Goal: Task Accomplishment & Management: Use online tool/utility

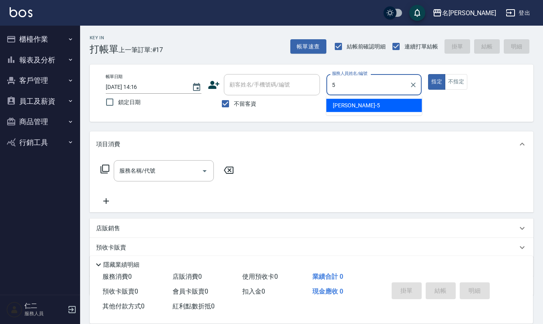
type input "[PERSON_NAME]5"
type button "true"
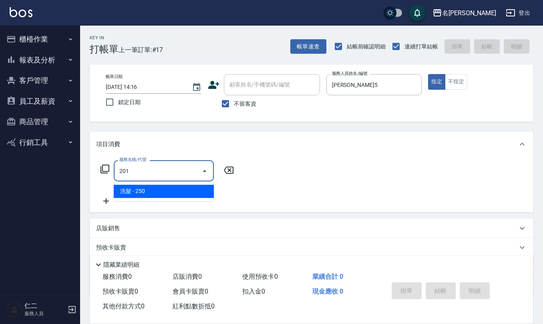
type input "洗髮(201)"
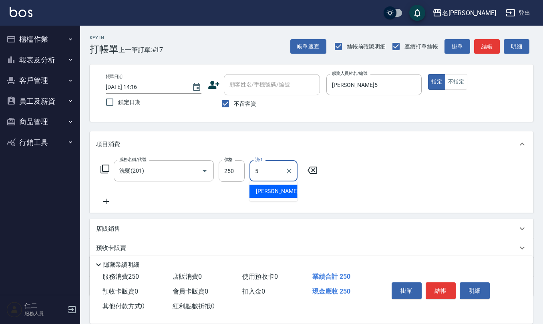
type input "[PERSON_NAME]5"
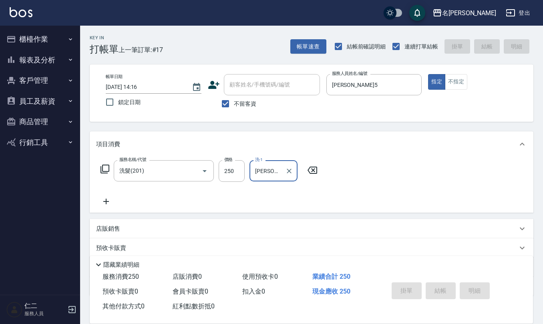
type input "[DATE] 15:24"
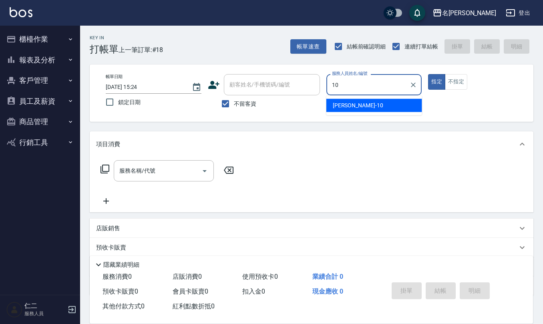
type input "[PERSON_NAME]-10"
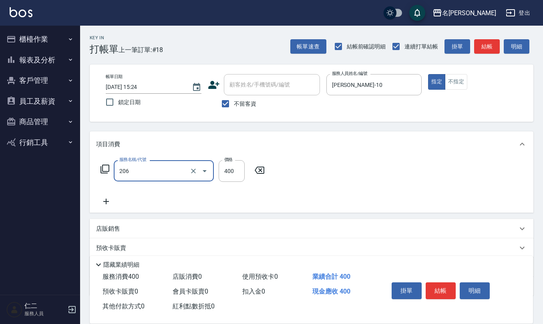
type input "健康洗(206)"
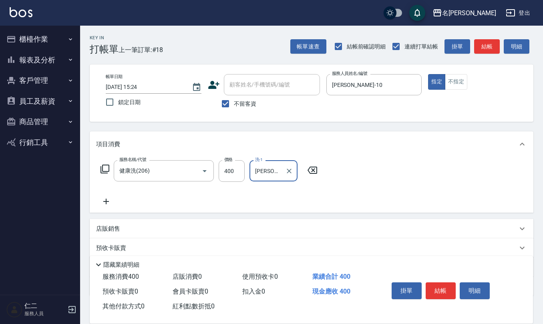
type input "[PERSON_NAME]-26"
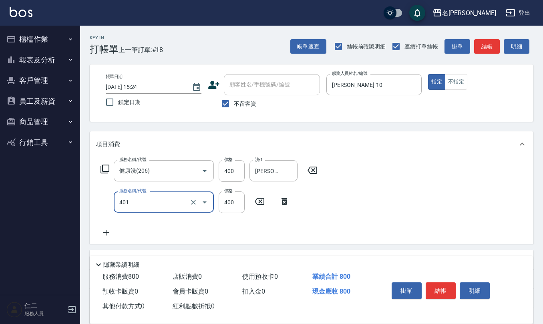
type input "剪髮(401)"
type input "200"
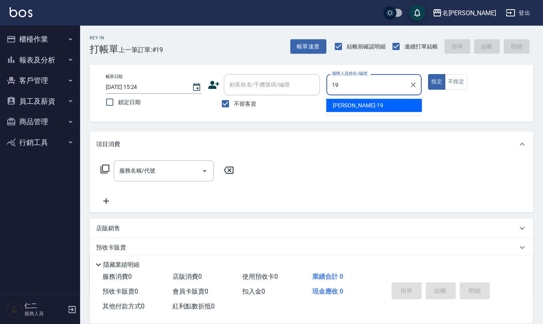
type input "[PERSON_NAME]-19"
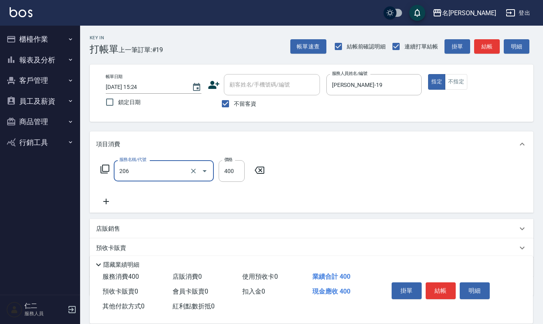
type input "健康洗(206)"
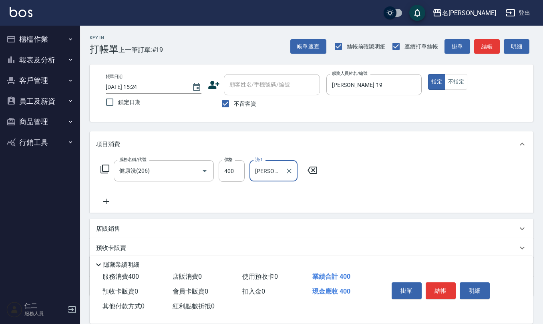
type input "[PERSON_NAME]-11"
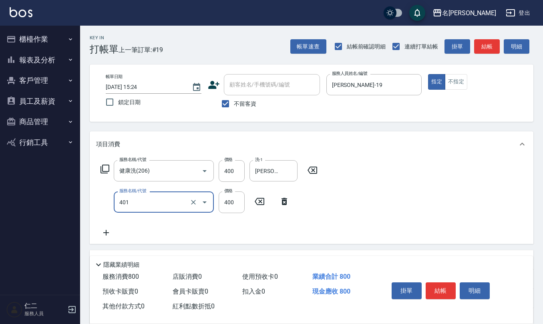
type input "剪髮(401)"
type input "500"
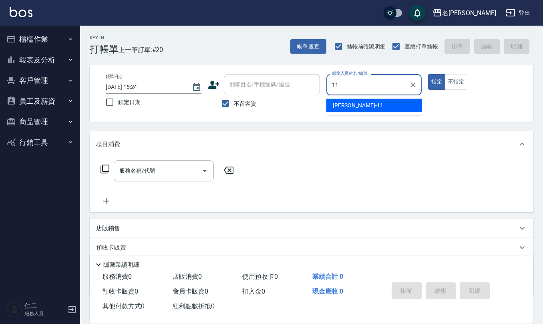
type input "[PERSON_NAME]-11"
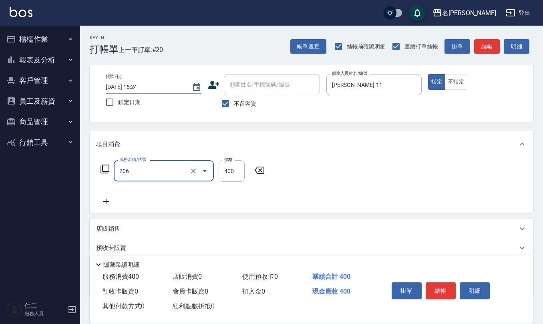
type input "健康洗(206)"
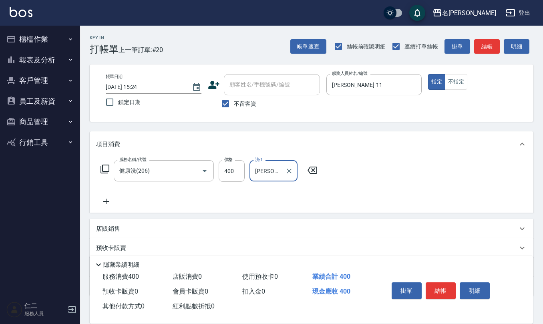
type input "[PERSON_NAME]-11"
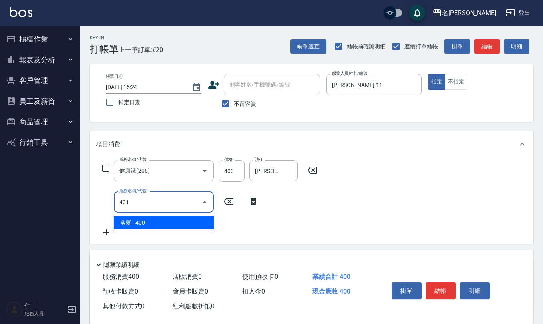
type input "剪髮(401)"
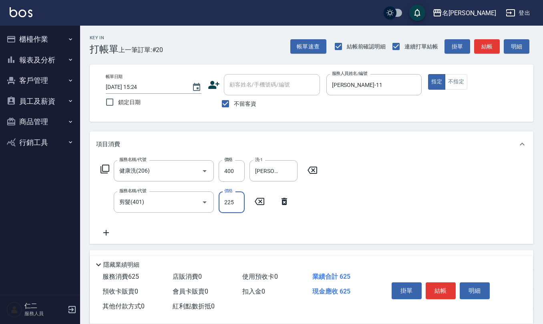
type input "225"
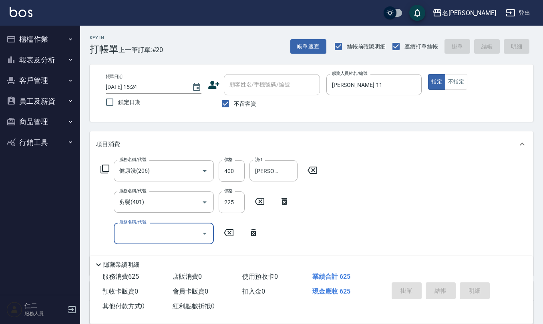
type input "[DATE] 15:25"
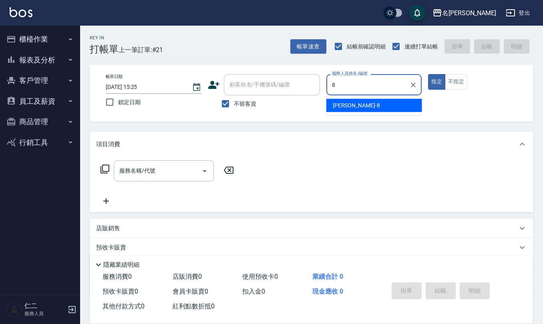
type input "[PERSON_NAME]-8"
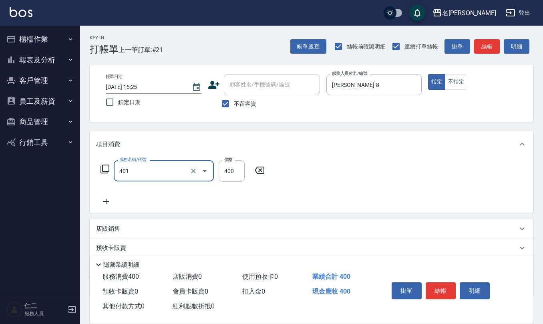
type input "剪髮(401)"
type input "360"
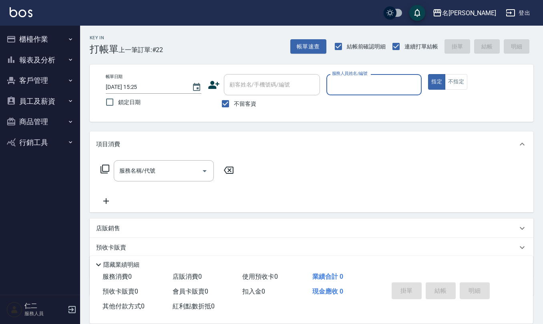
click at [428, 74] on button "指定" at bounding box center [436, 82] width 17 height 16
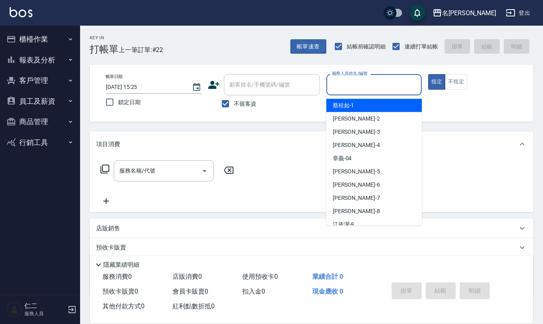
click at [345, 87] on input "服務人員姓名/編號" at bounding box center [374, 85] width 88 height 14
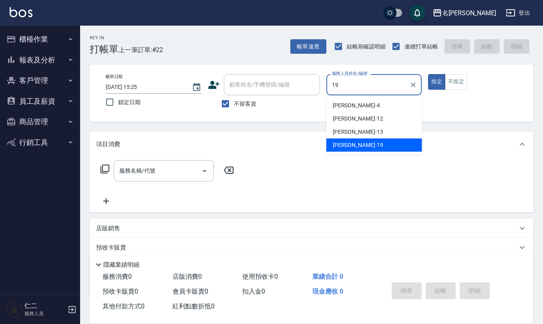
type input "[PERSON_NAME]-19"
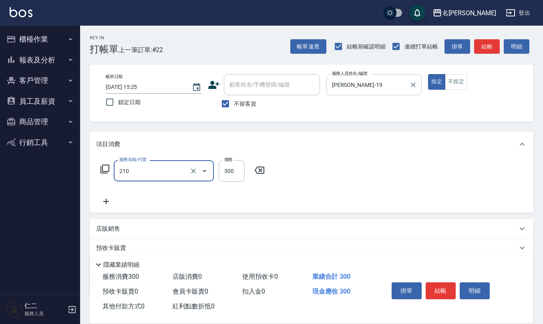
type input "歐娜洗髮精(210)"
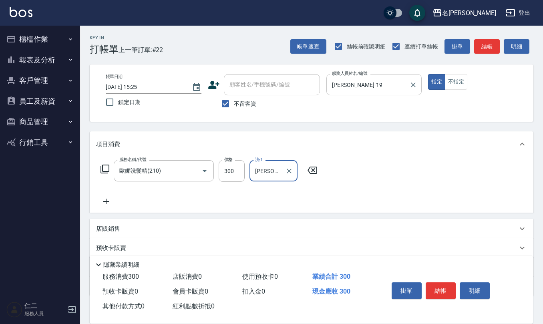
type input "[PERSON_NAME]5"
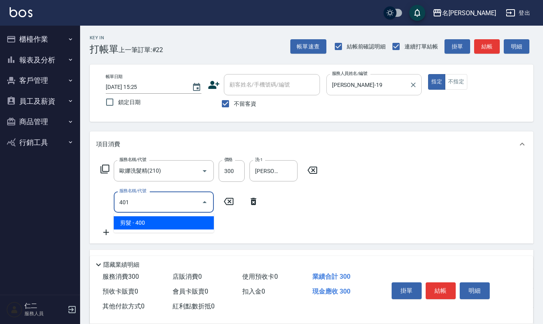
type input "剪髮(401)"
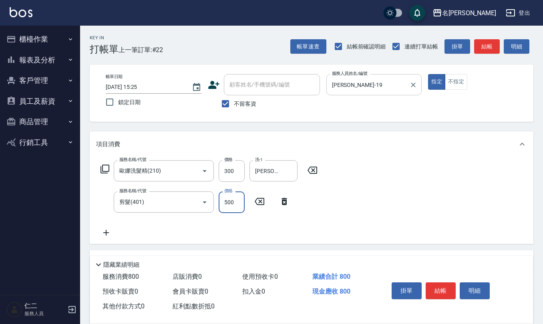
type input "500"
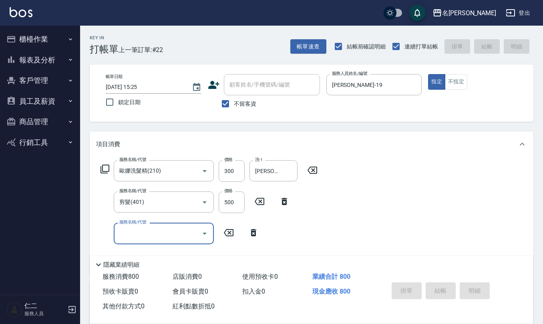
type input "[DATE] 15:48"
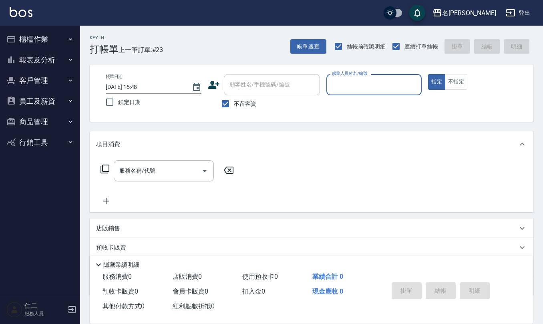
click at [31, 36] on button "櫃檯作業" at bounding box center [40, 39] width 74 height 21
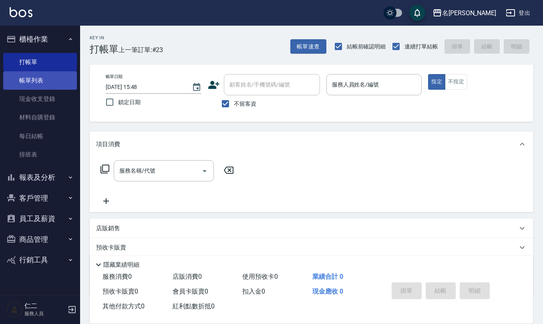
click at [42, 79] on link "帳單列表" at bounding box center [40, 80] width 74 height 18
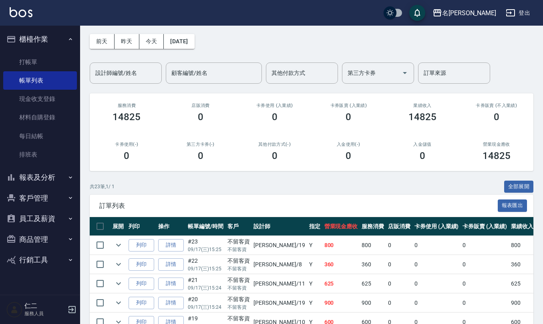
scroll to position [106, 0]
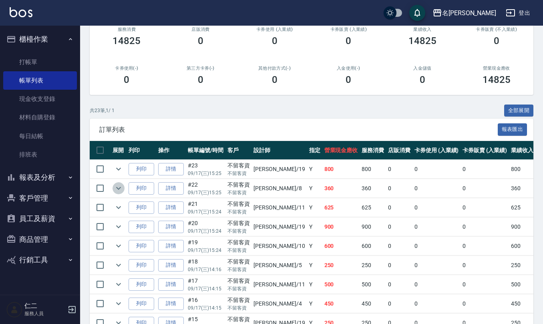
click at [117, 190] on icon "expand row" at bounding box center [119, 188] width 10 height 10
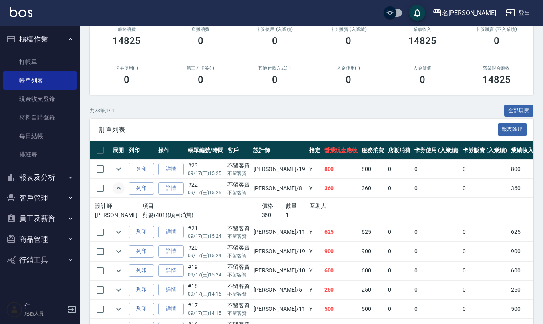
click at [114, 238] on td at bounding box center [118, 231] width 16 height 19
click at [119, 234] on icon "expand row" at bounding box center [119, 232] width 10 height 10
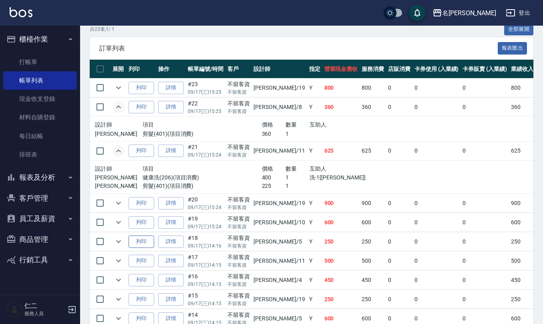
scroll to position [213, 0]
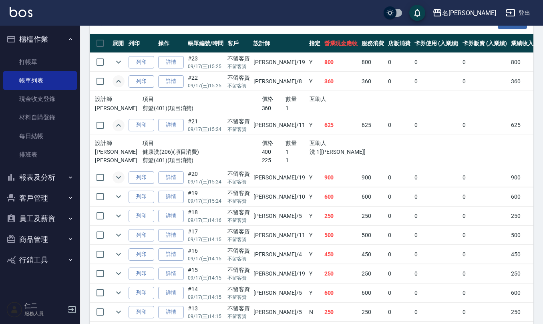
click at [120, 181] on icon "expand row" at bounding box center [119, 177] width 10 height 10
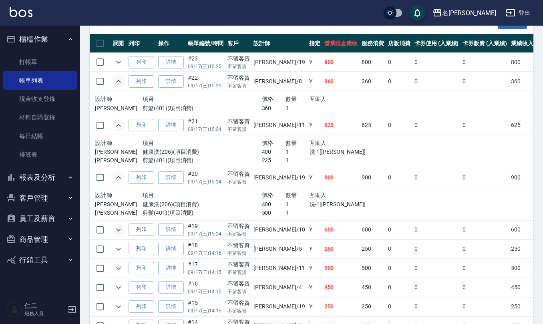
click at [119, 229] on icon "expand row" at bounding box center [119, 230] width 10 height 10
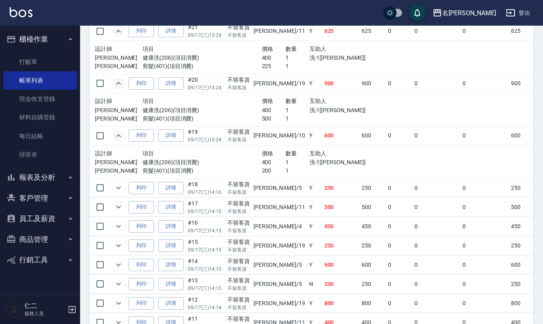
scroll to position [320, 0]
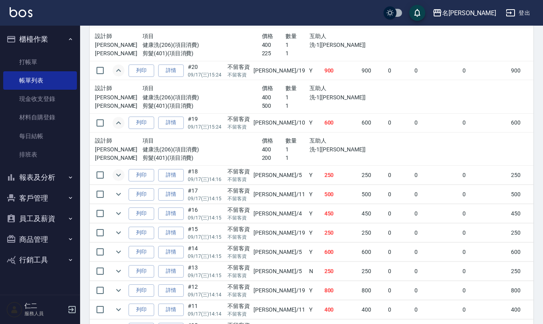
click at [122, 173] on icon "expand row" at bounding box center [119, 175] width 10 height 10
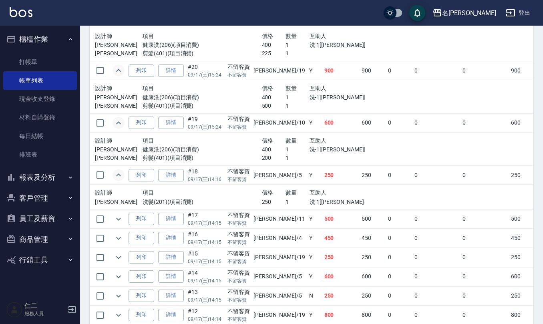
scroll to position [373, 0]
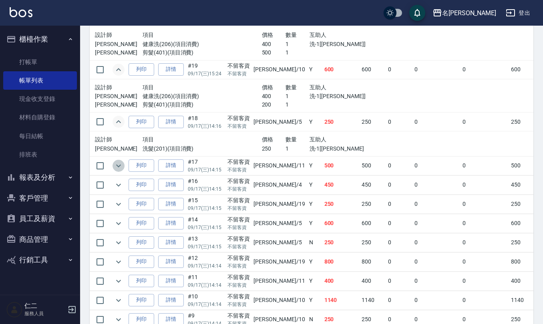
click at [120, 163] on icon "expand row" at bounding box center [119, 166] width 10 height 10
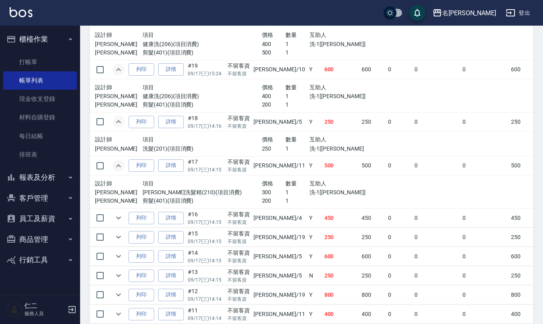
scroll to position [427, 0]
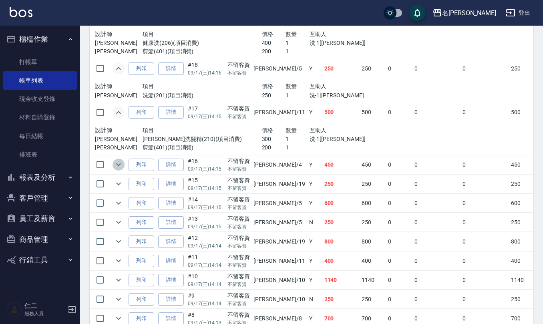
click at [120, 164] on icon "expand row" at bounding box center [119, 165] width 10 height 10
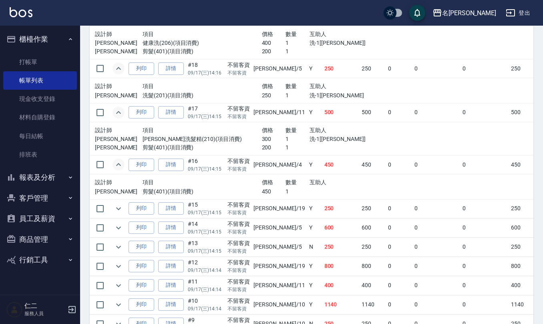
scroll to position [480, 0]
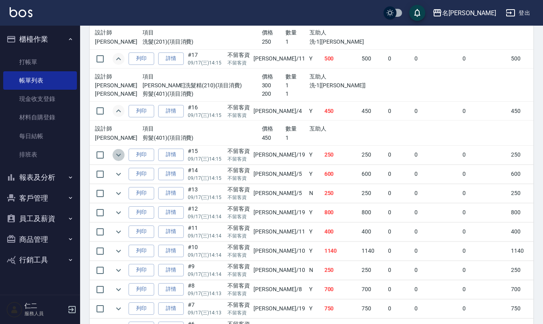
click at [119, 156] on icon "expand row" at bounding box center [118, 154] width 5 height 3
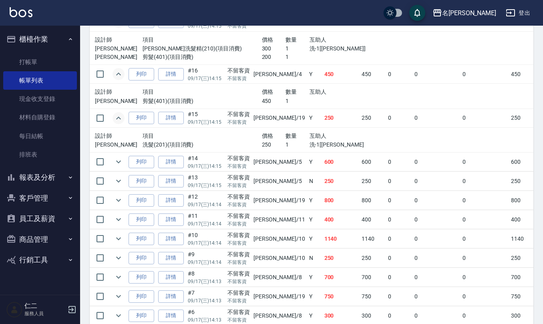
scroll to position [533, 0]
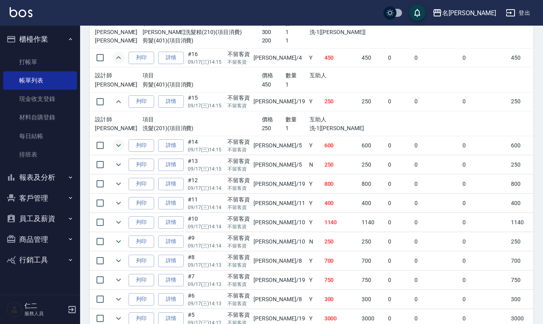
click at [119, 147] on icon "expand row" at bounding box center [119, 145] width 10 height 10
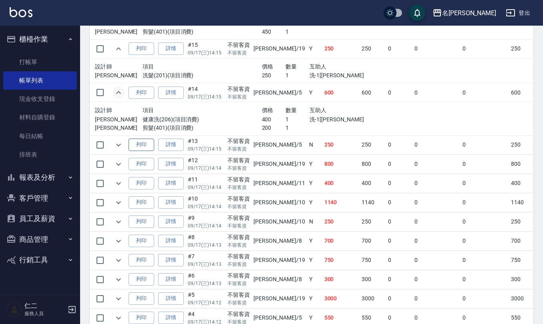
scroll to position [587, 0]
click at [119, 149] on icon "expand row" at bounding box center [119, 145] width 10 height 10
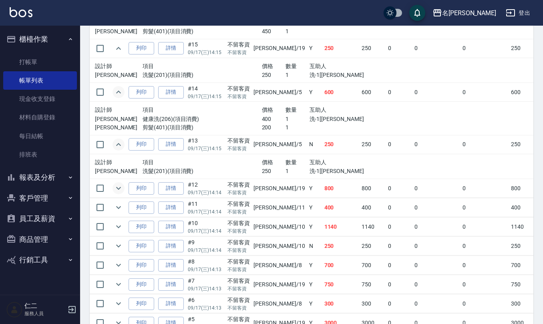
click at [114, 191] on icon "expand row" at bounding box center [119, 188] width 10 height 10
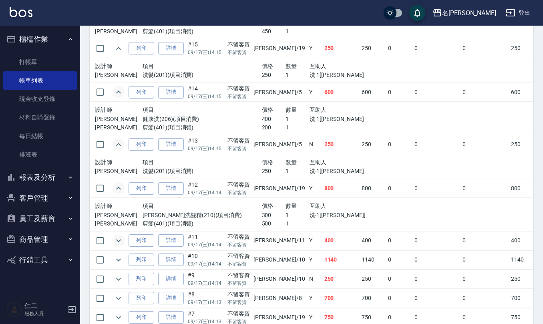
click at [114, 245] on icon "expand row" at bounding box center [119, 241] width 10 height 10
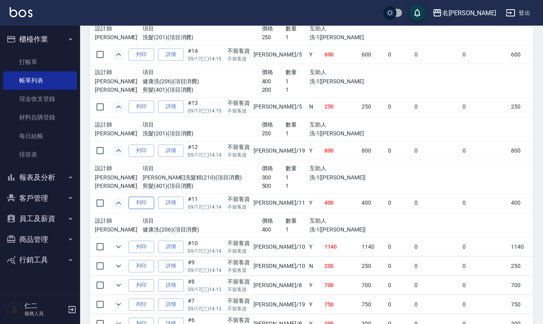
scroll to position [640, 0]
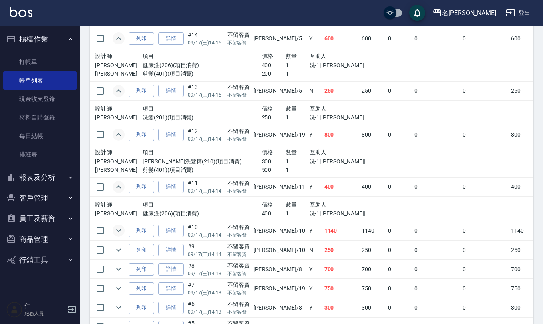
click at [117, 231] on icon "expand row" at bounding box center [119, 231] width 10 height 10
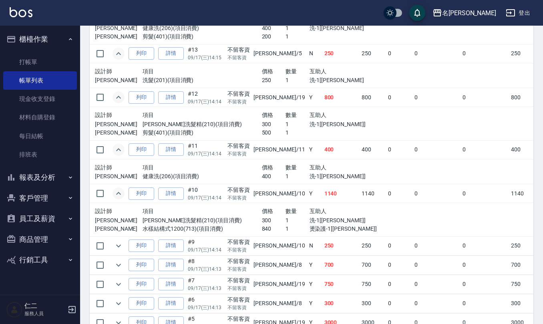
scroll to position [693, 0]
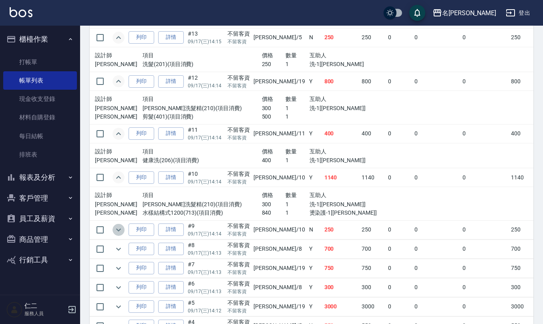
click at [116, 231] on icon "expand row" at bounding box center [119, 230] width 10 height 10
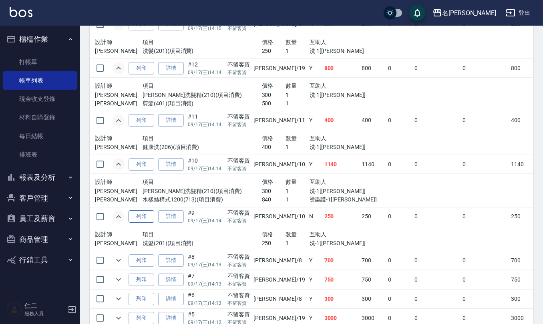
scroll to position [747, 0]
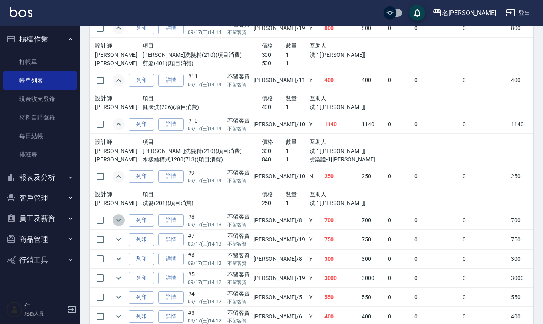
click at [118, 225] on icon "expand row" at bounding box center [119, 220] width 10 height 10
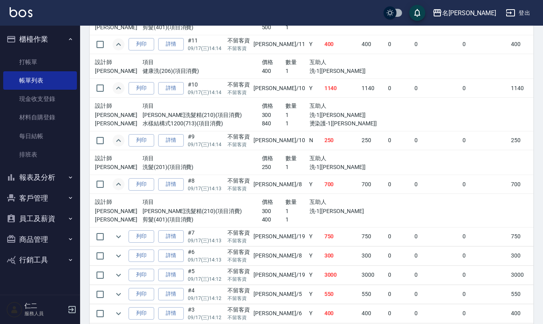
scroll to position [854, 0]
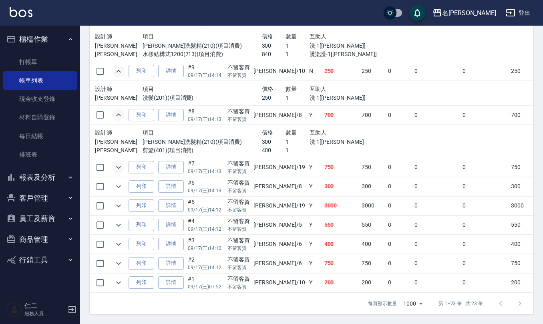
click at [120, 171] on icon "expand row" at bounding box center [119, 167] width 10 height 10
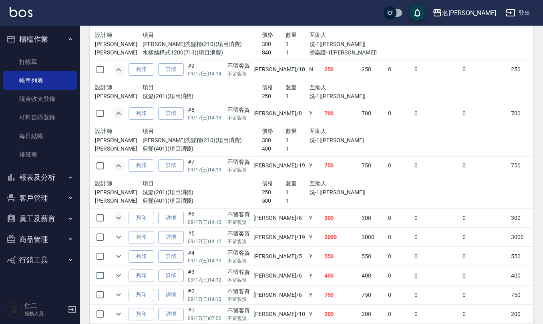
click at [119, 222] on icon "expand row" at bounding box center [119, 218] width 10 height 10
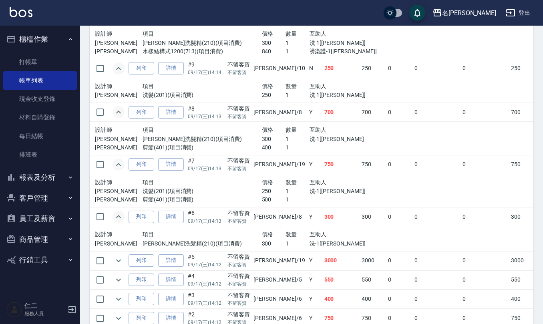
scroll to position [907, 0]
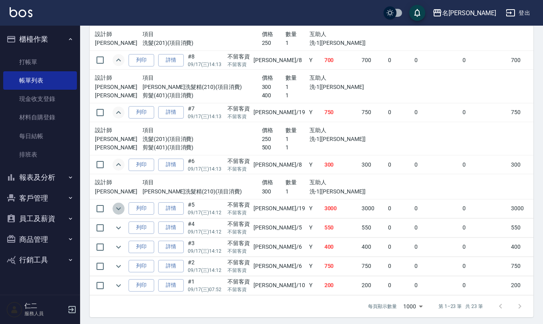
click at [117, 212] on icon "expand row" at bounding box center [119, 209] width 10 height 10
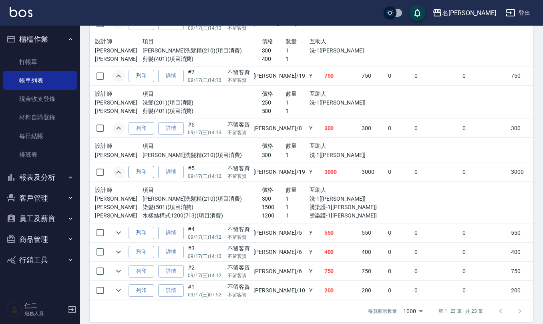
scroll to position [960, 0]
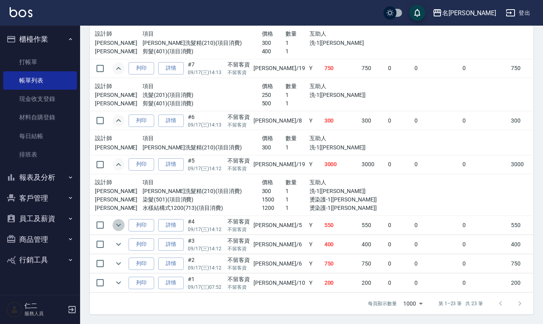
click at [118, 222] on icon "expand row" at bounding box center [119, 225] width 10 height 10
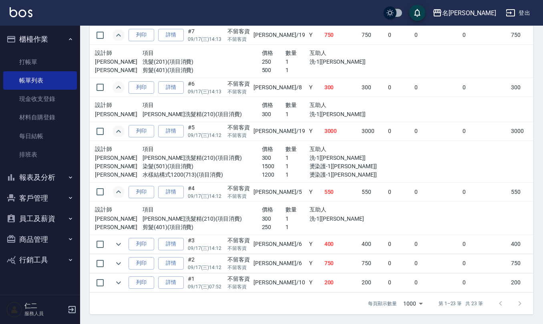
scroll to position [998, 0]
click at [117, 239] on icon "expand row" at bounding box center [119, 244] width 10 height 10
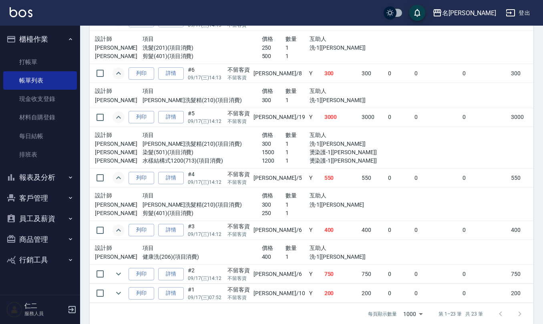
scroll to position [1023, 0]
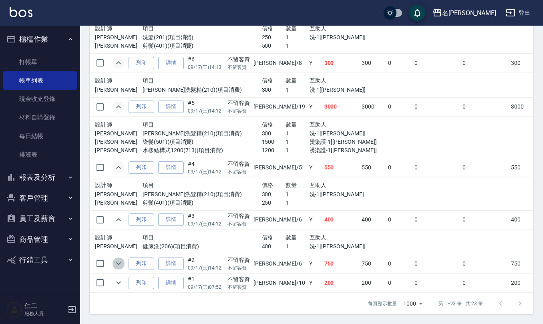
click at [122, 258] on icon "expand row" at bounding box center [119, 263] width 10 height 10
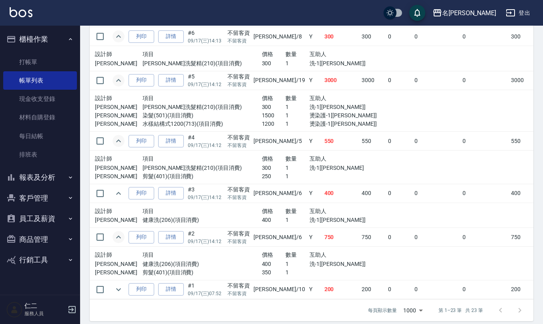
scroll to position [1056, 0]
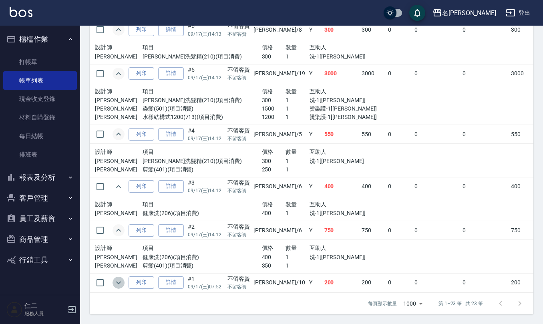
click at [116, 278] on icon "expand row" at bounding box center [119, 283] width 10 height 10
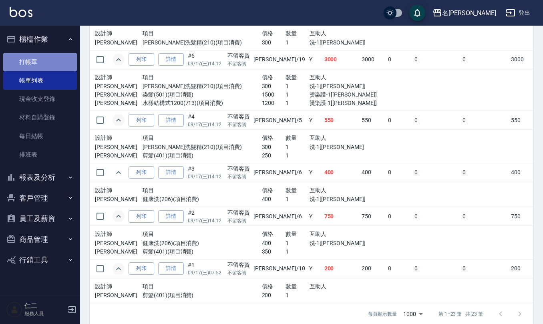
click at [36, 62] on link "打帳單" at bounding box center [40, 62] width 74 height 18
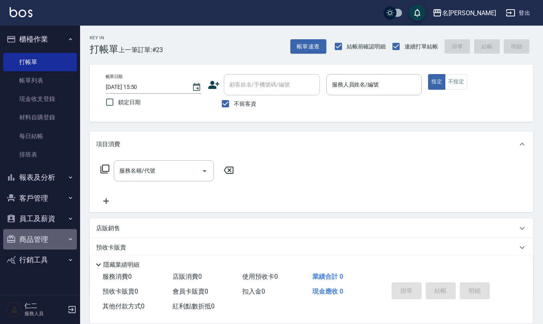
click at [26, 237] on button "商品管理" at bounding box center [40, 239] width 74 height 21
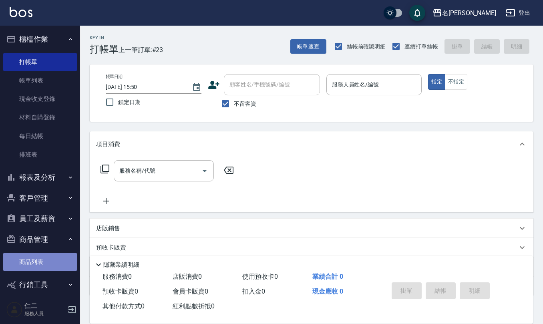
click at [42, 258] on link "商品列表" at bounding box center [40, 261] width 74 height 18
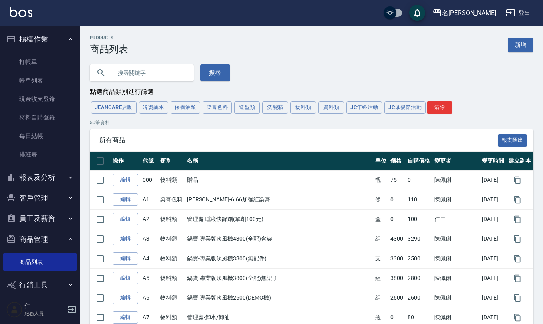
click at [143, 80] on input "text" at bounding box center [149, 73] width 75 height 22
type input "ㄒ"
type input "安安"
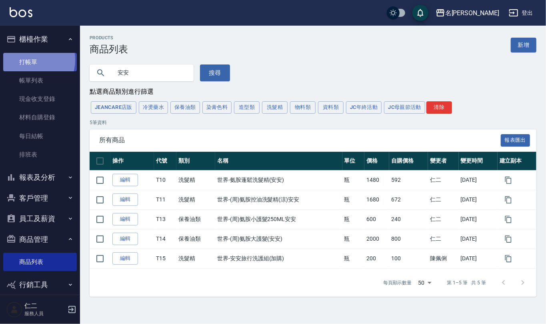
click at [28, 60] on link "打帳單" at bounding box center [40, 62] width 74 height 18
